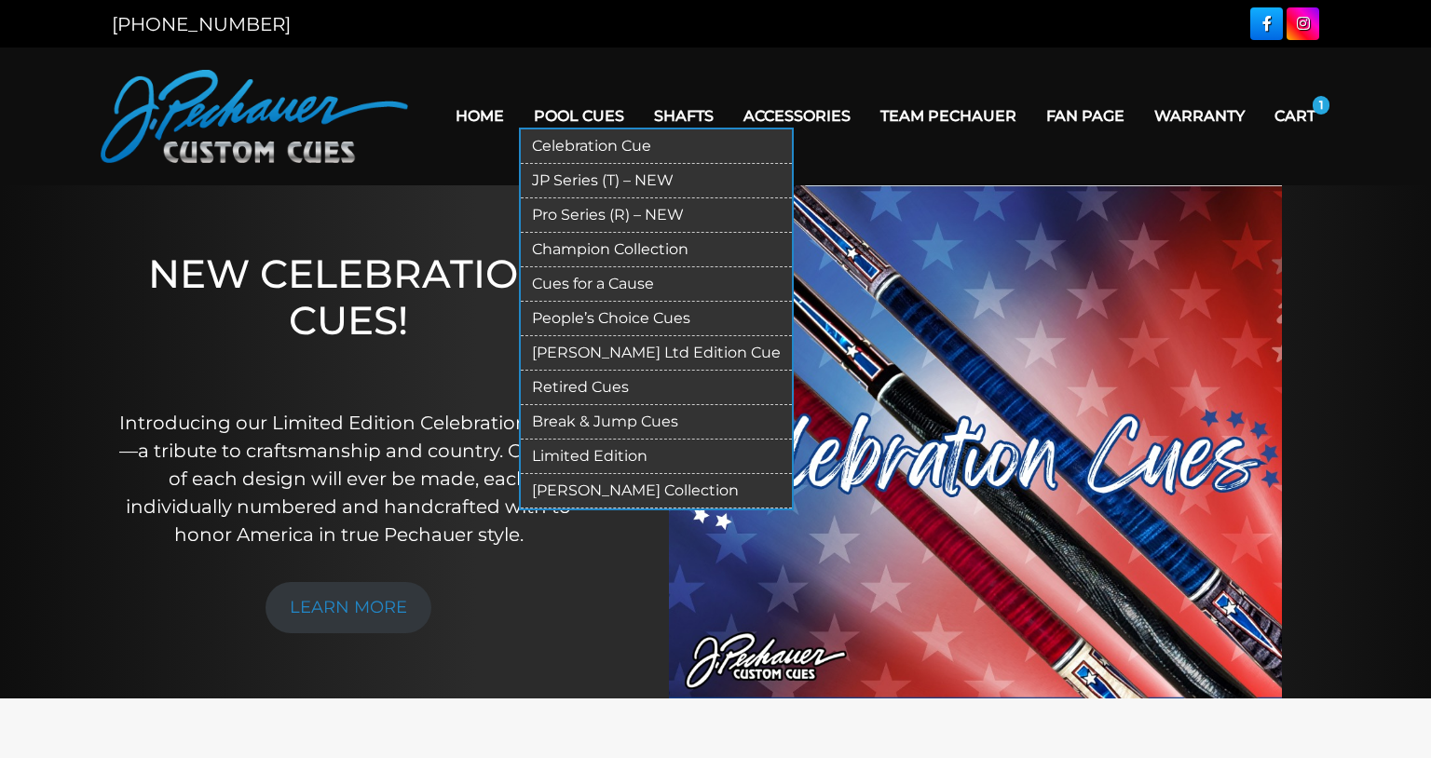
click at [598, 124] on link "Pool Cues" at bounding box center [579, 116] width 120 height 48
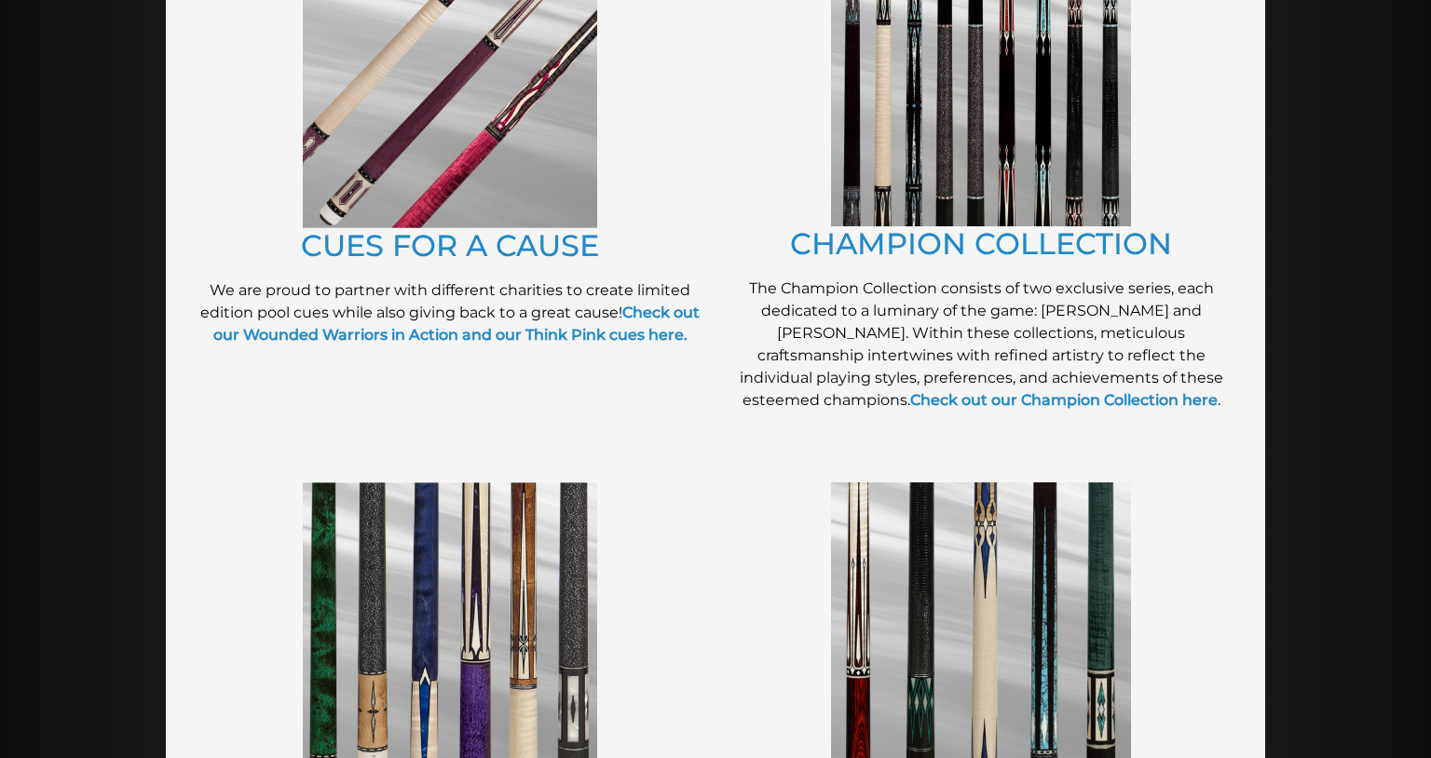
scroll to position [626, 0]
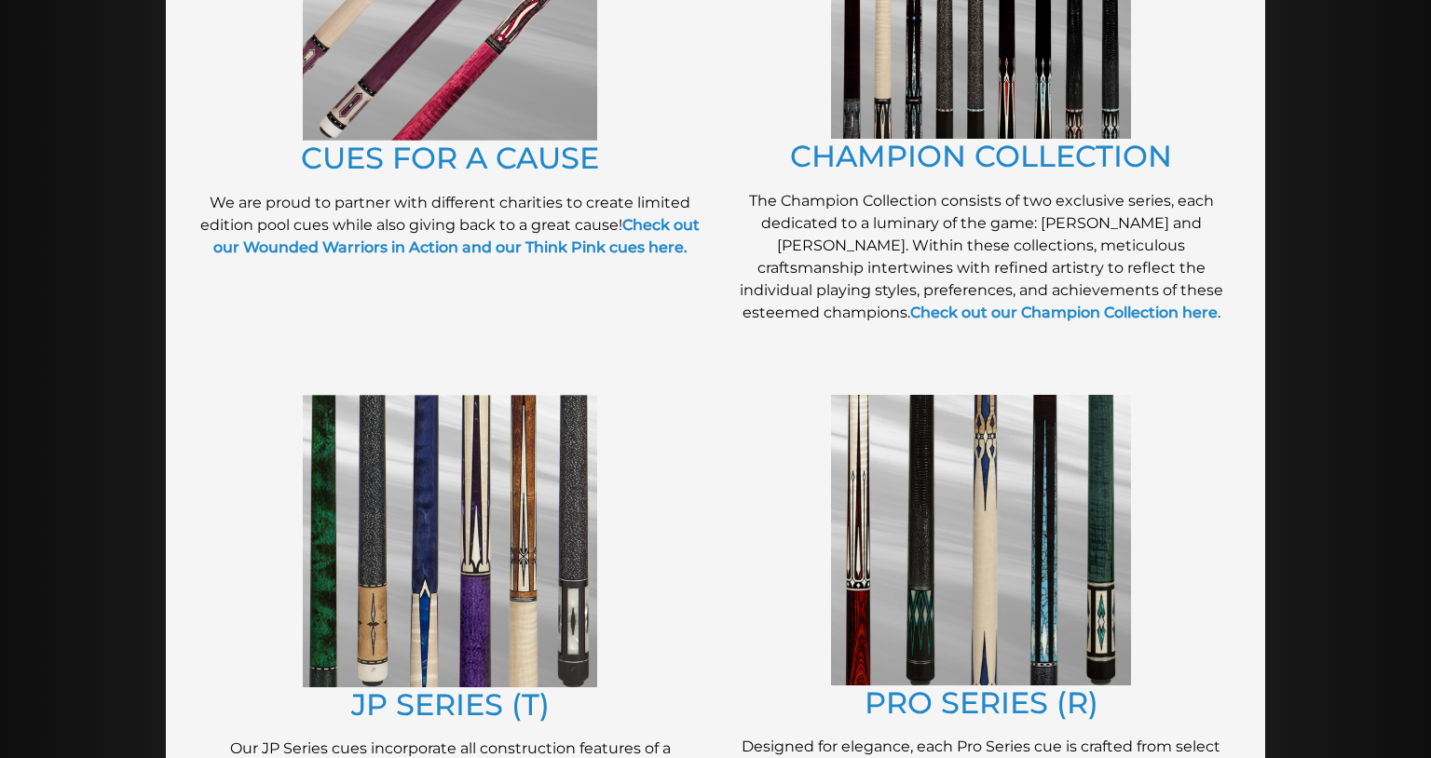
click at [530, 525] on img at bounding box center [450, 541] width 294 height 293
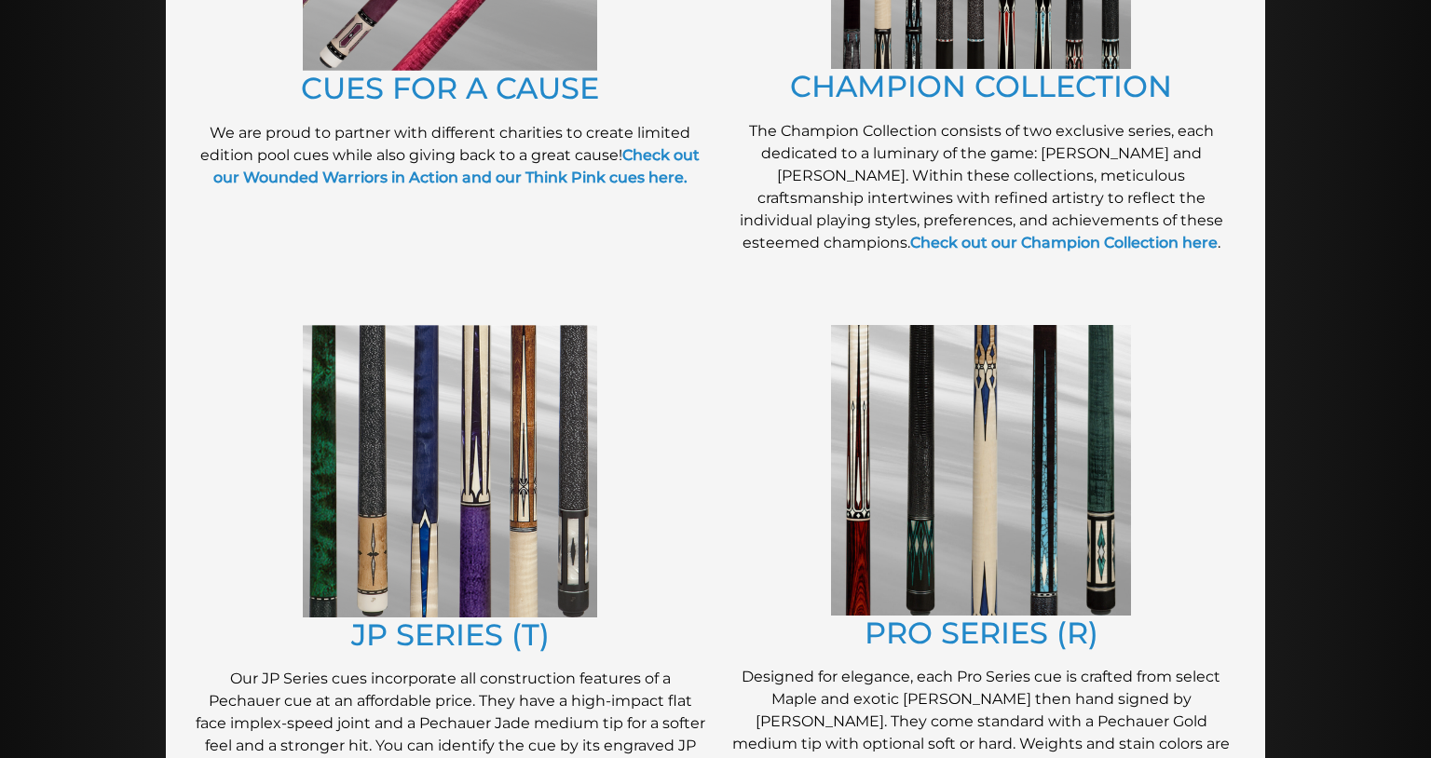
scroll to position [828, 0]
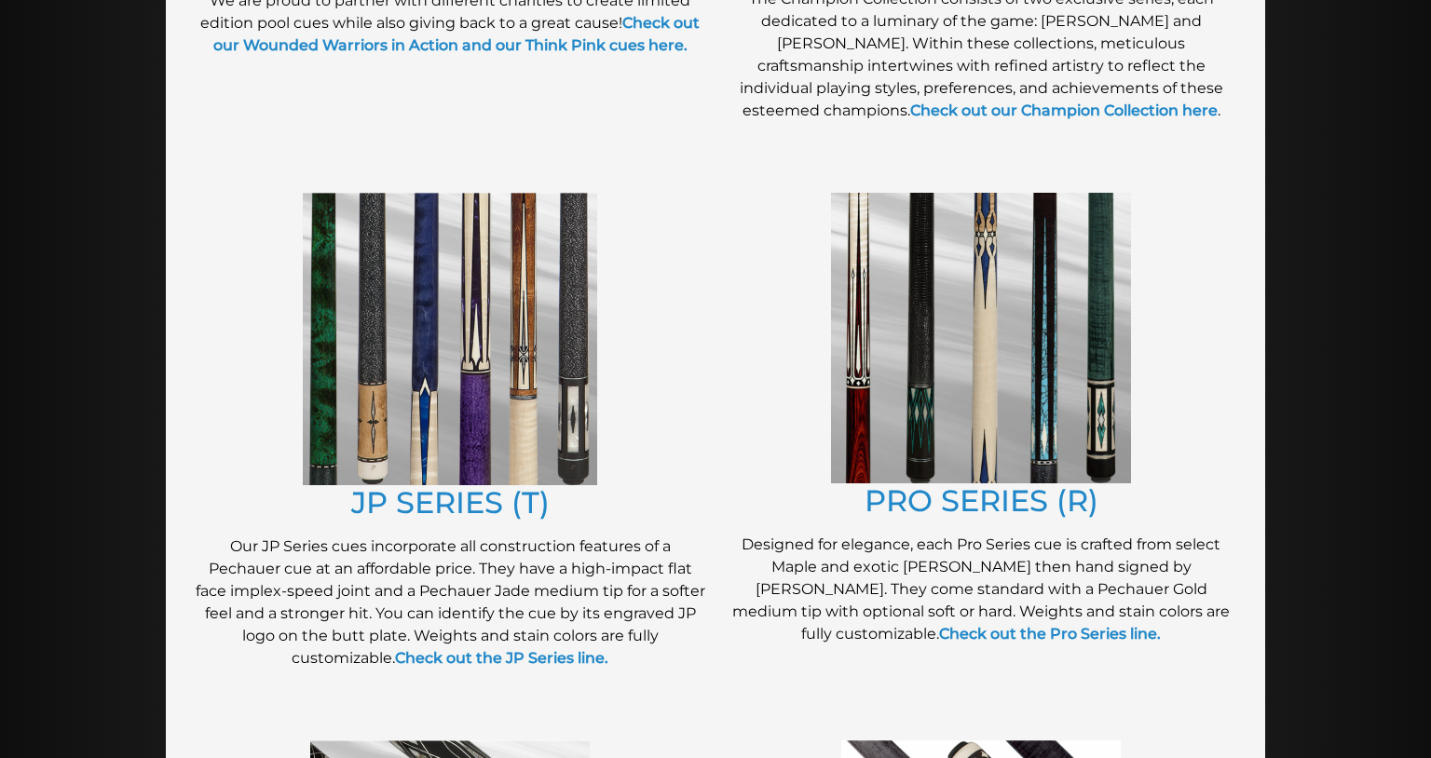
click at [917, 356] on img at bounding box center [981, 338] width 300 height 291
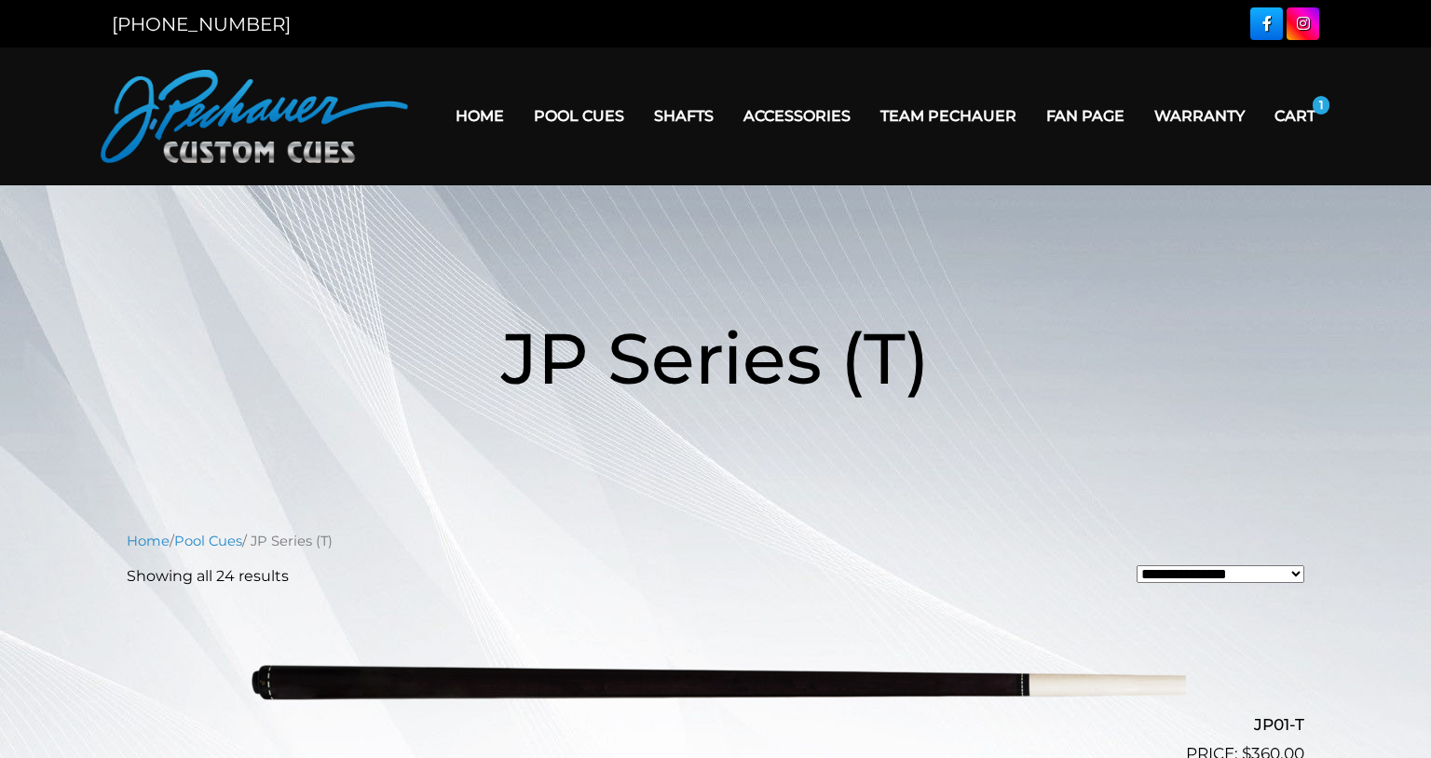
click at [488, 446] on h1 "JP Series (T)" at bounding box center [716, 358] width 1118 height 215
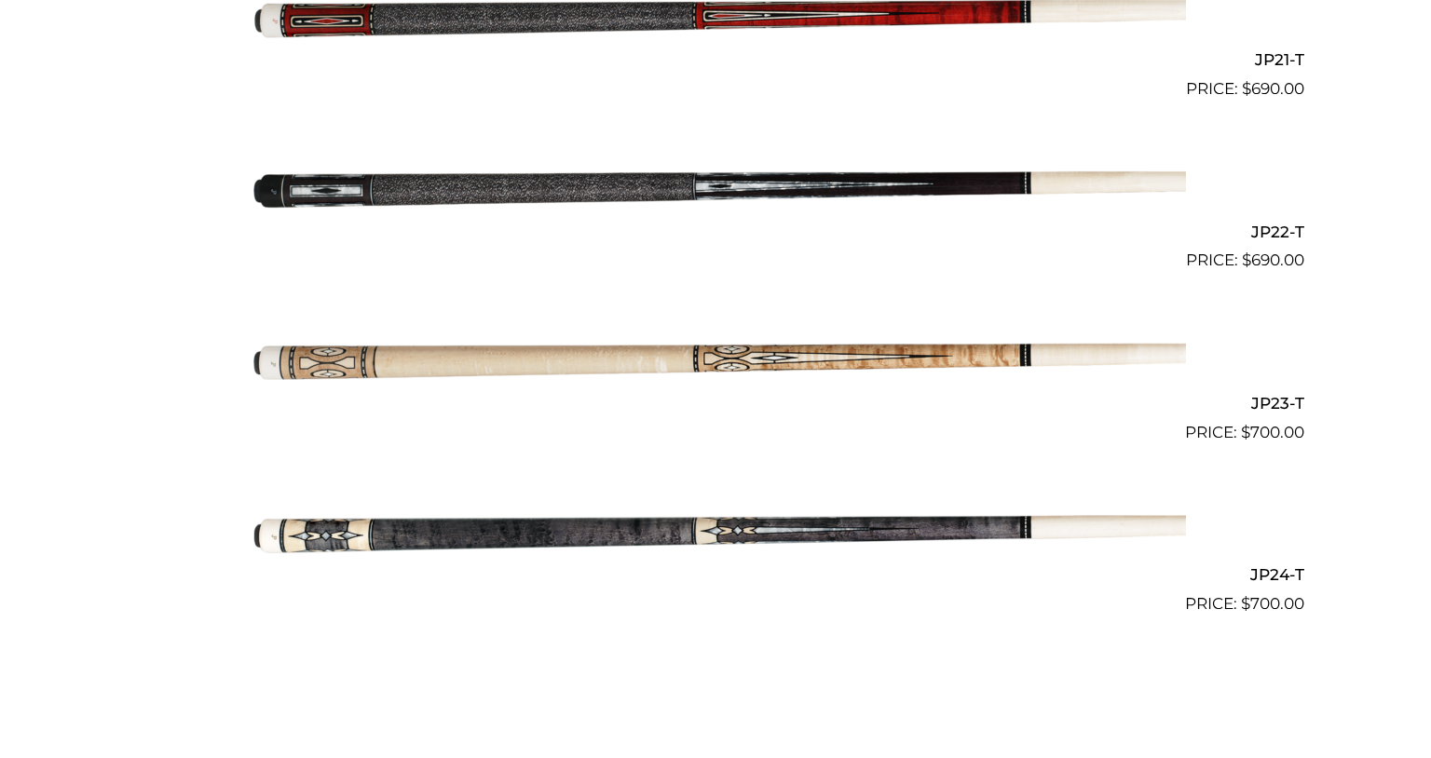
scroll to position [4537, 0]
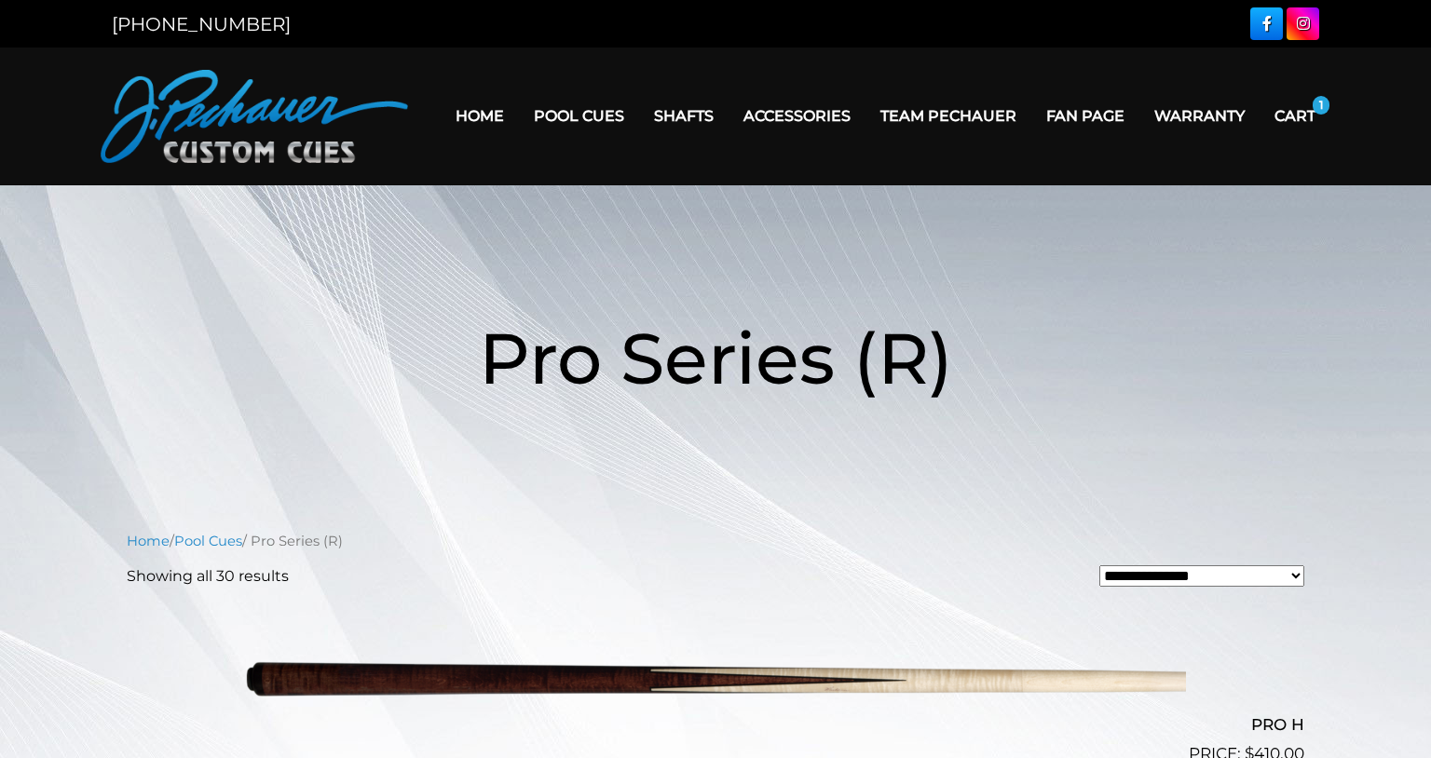
click at [1313, 107] on link "Cart" at bounding box center [1295, 116] width 71 height 48
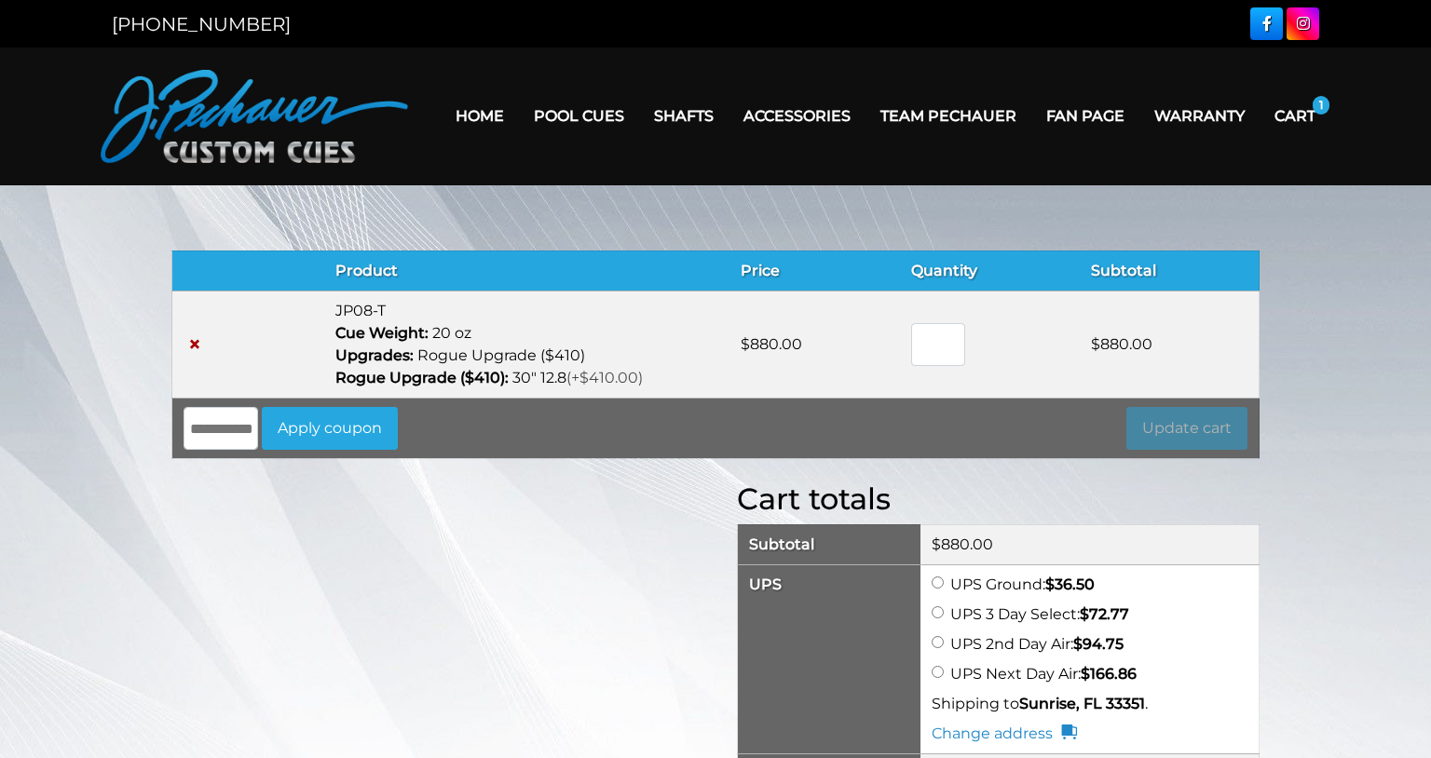
click at [243, 339] on td "×" at bounding box center [218, 344] width 92 height 107
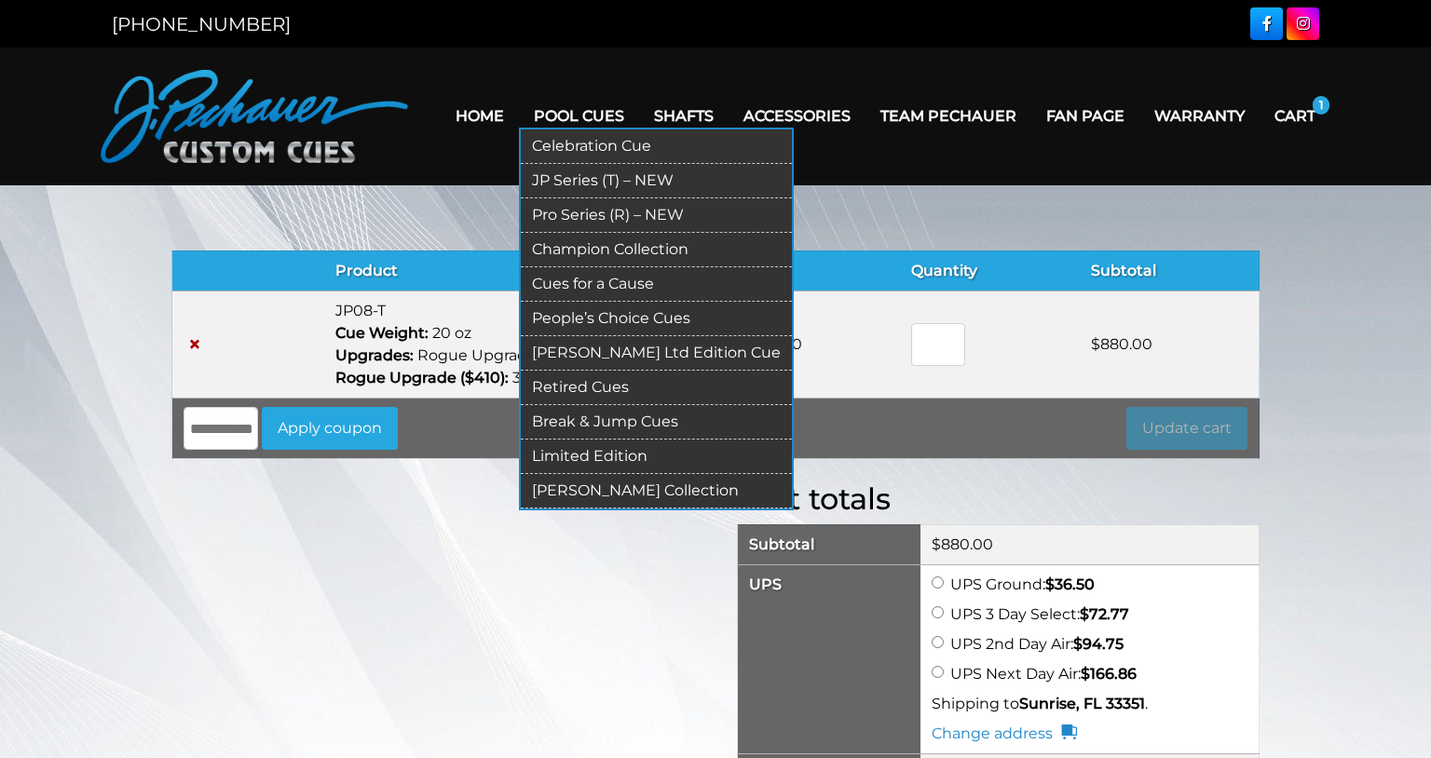
click at [555, 116] on link "Pool Cues" at bounding box center [579, 116] width 120 height 48
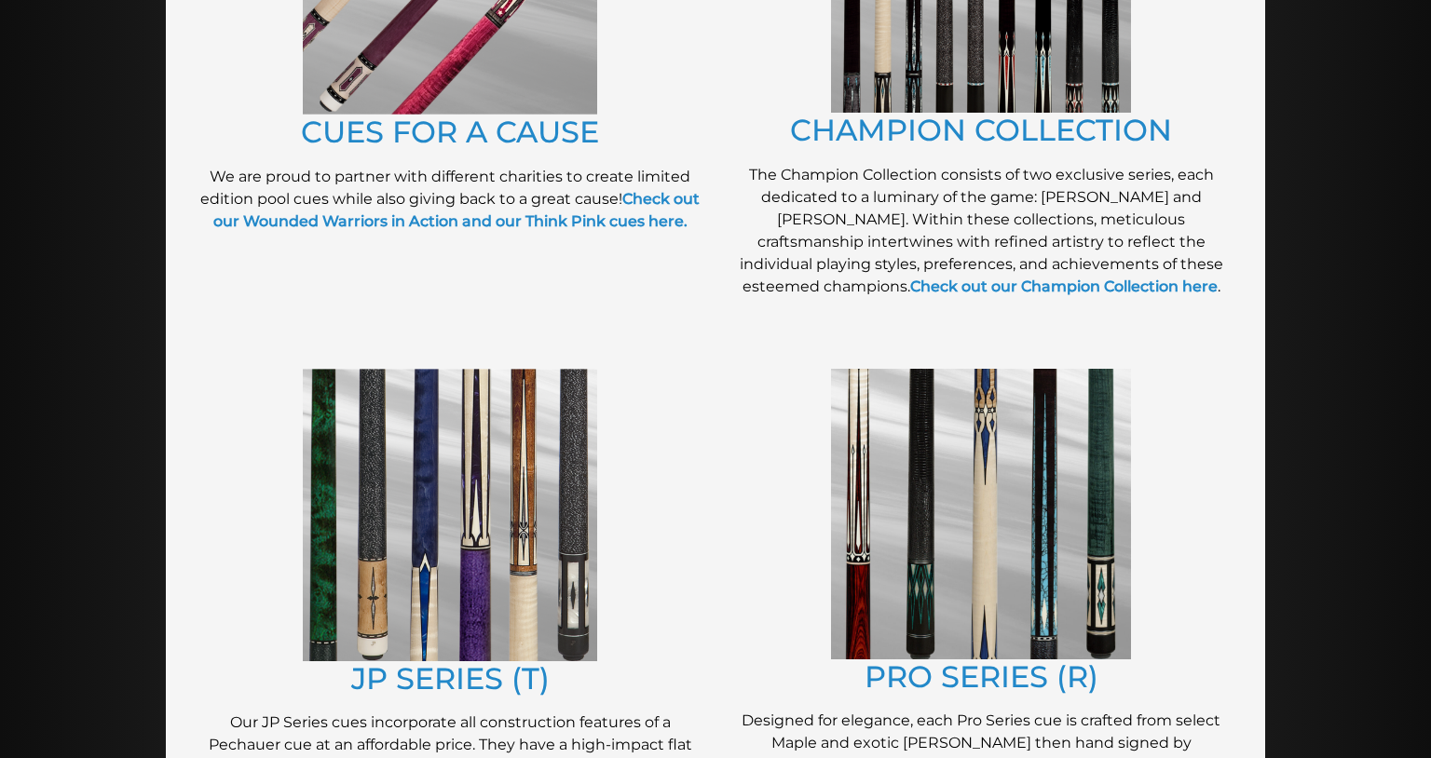
scroll to position [779, 0]
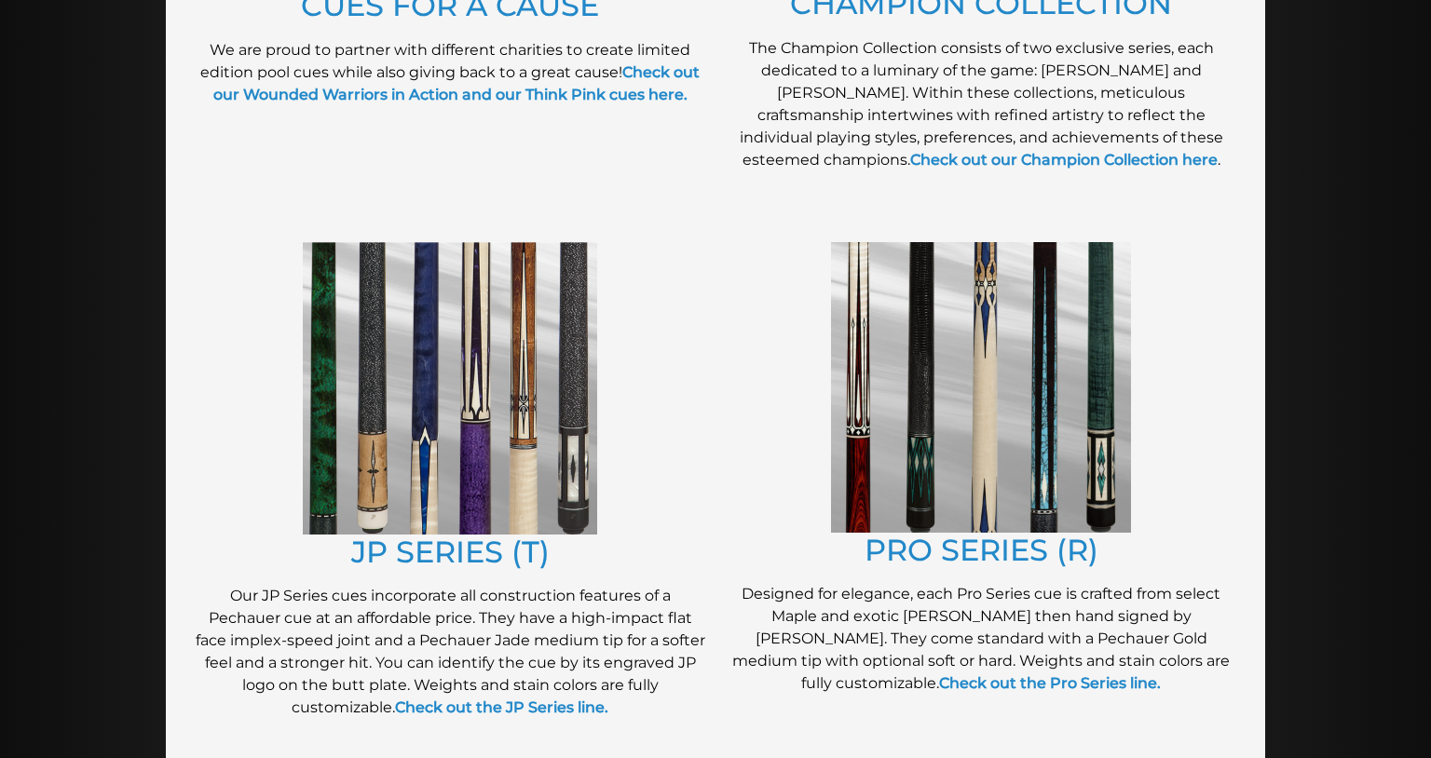
click at [367, 437] on img at bounding box center [450, 388] width 294 height 293
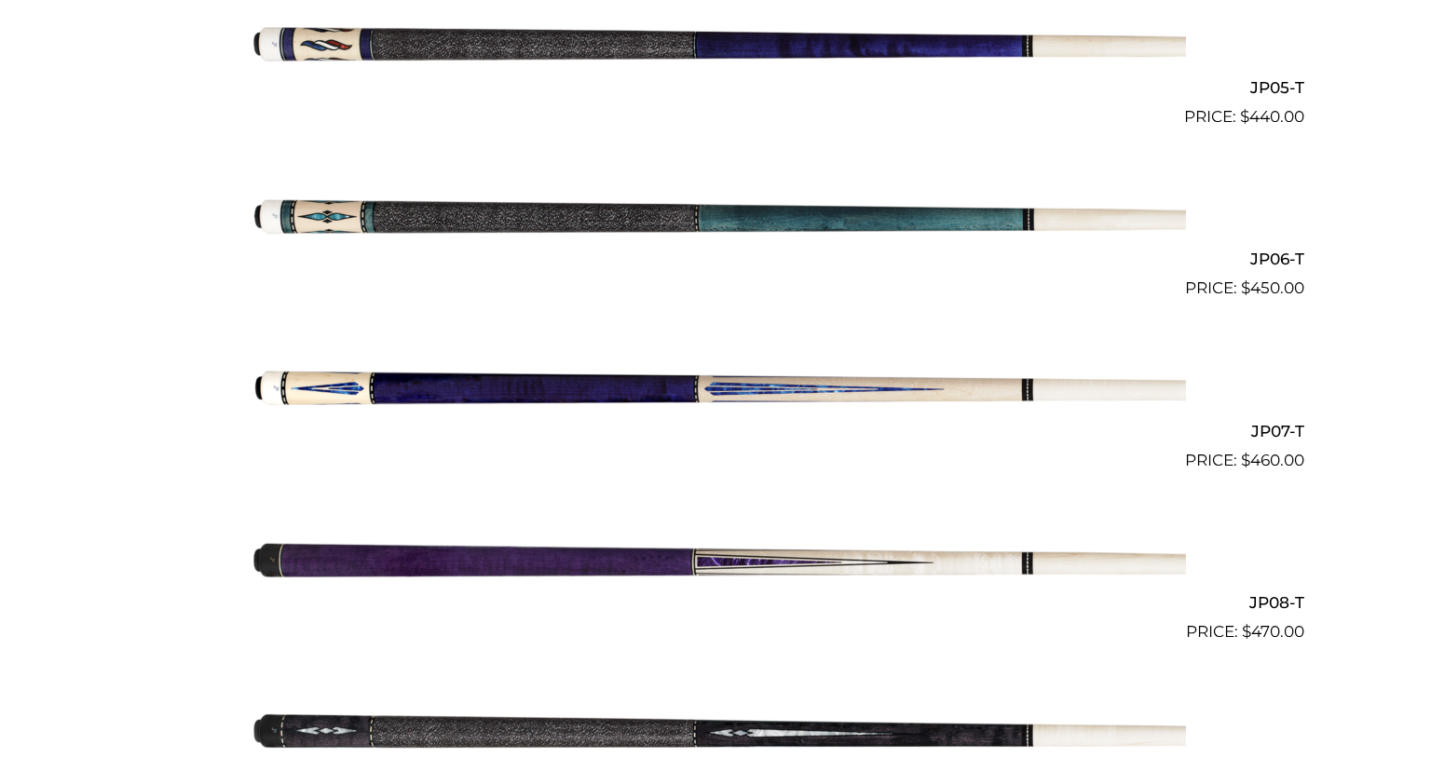
scroll to position [1326, 0]
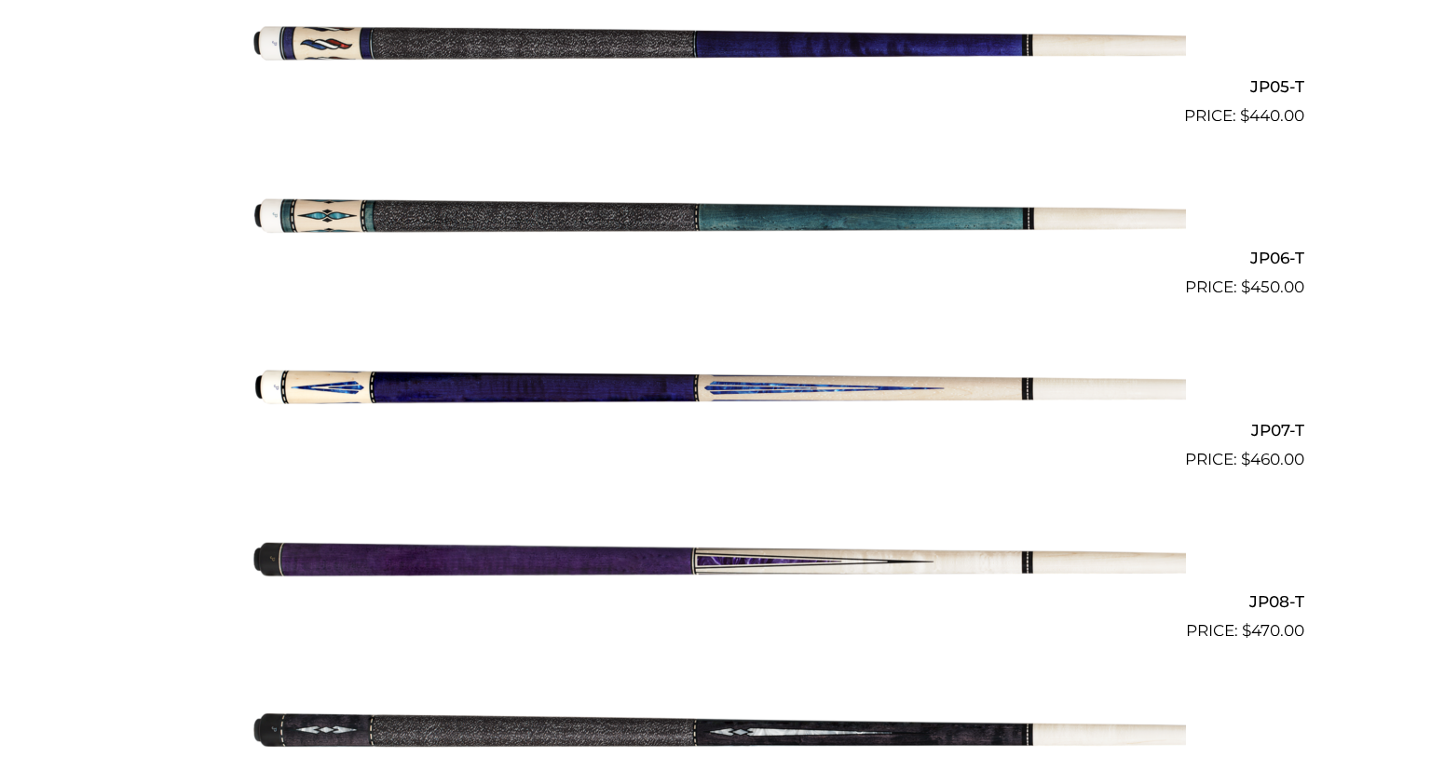
click at [403, 545] on img at bounding box center [715, 558] width 941 height 157
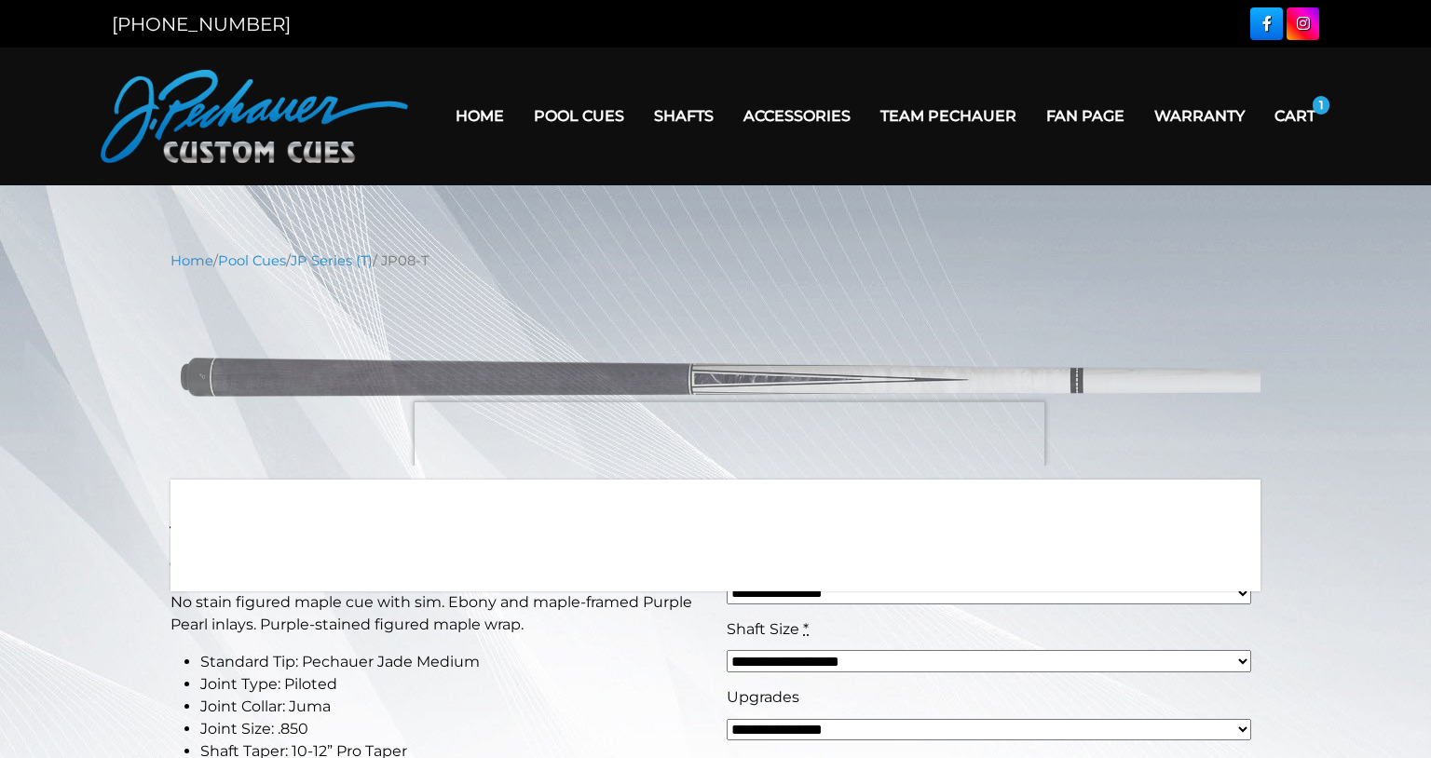
click at [730, 449] on img at bounding box center [716, 376] width 1090 height 182
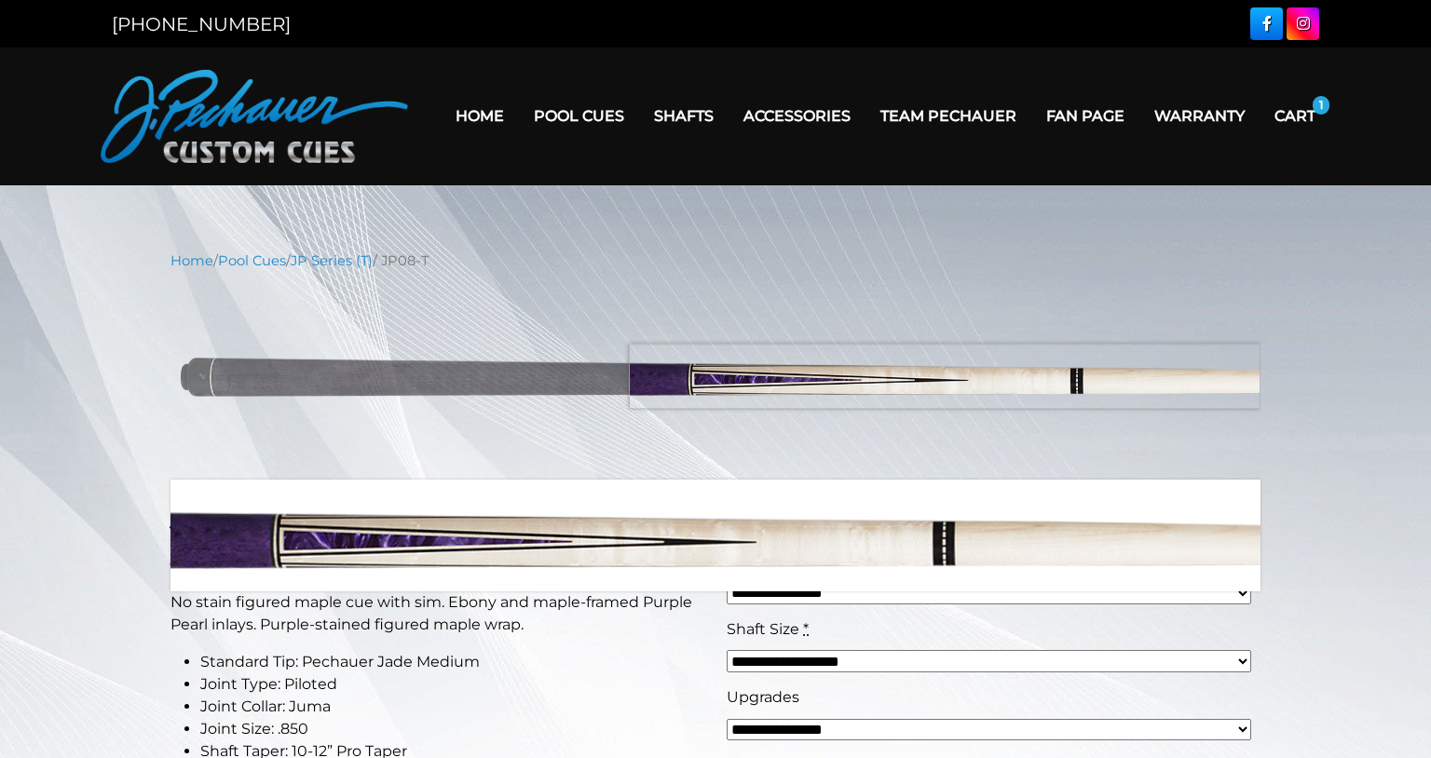
click at [1235, 376] on img at bounding box center [716, 376] width 1090 height 182
click at [1247, 373] on img at bounding box center [716, 376] width 1090 height 182
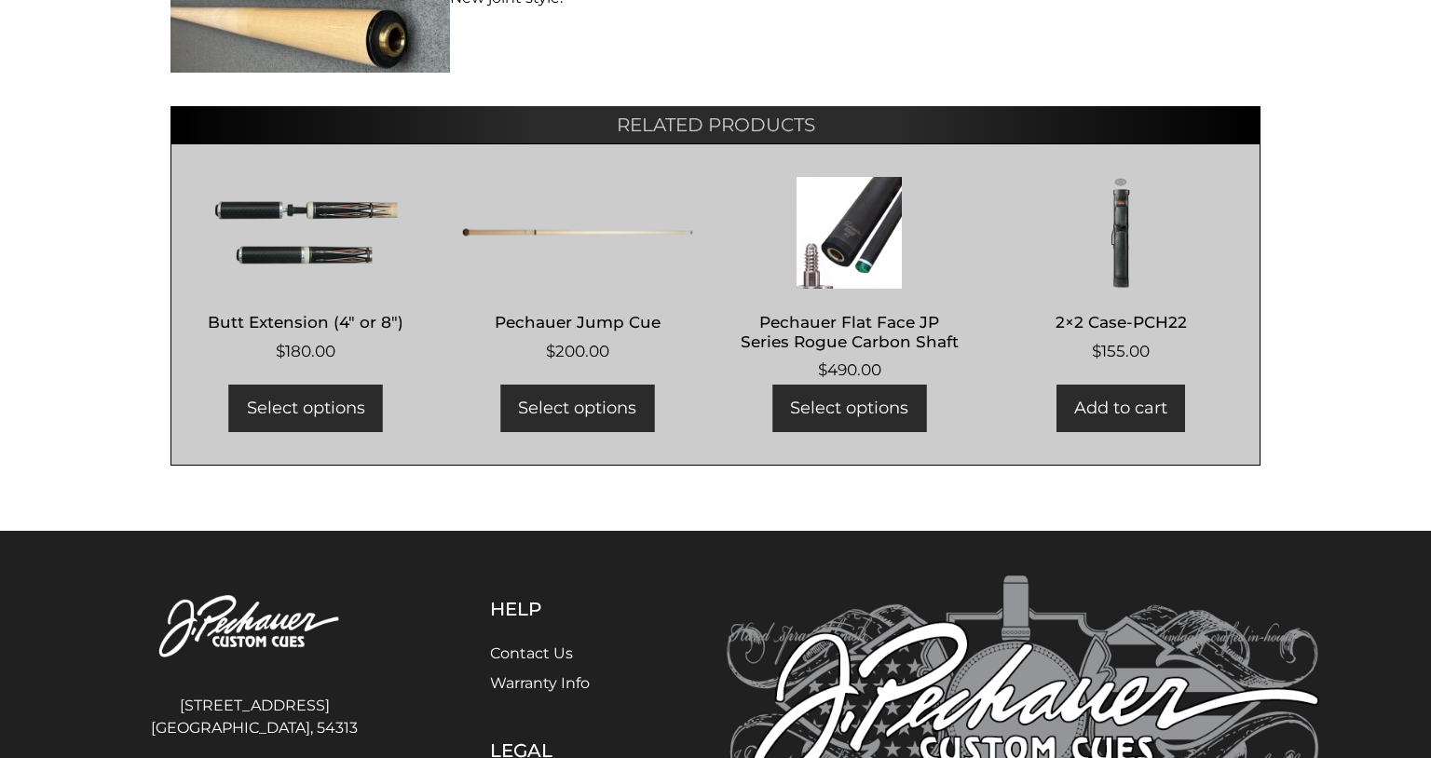
scroll to position [1348, 0]
